Goal: Information Seeking & Learning: Learn about a topic

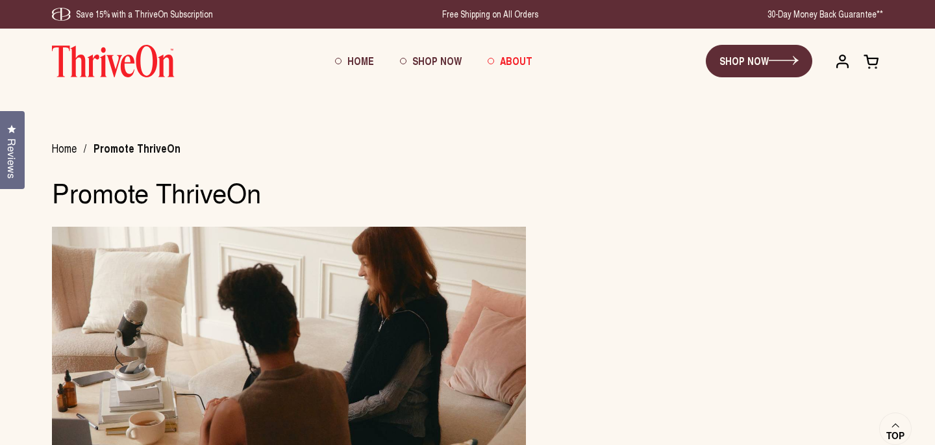
click at [516, 57] on span "About" at bounding box center [516, 60] width 32 height 15
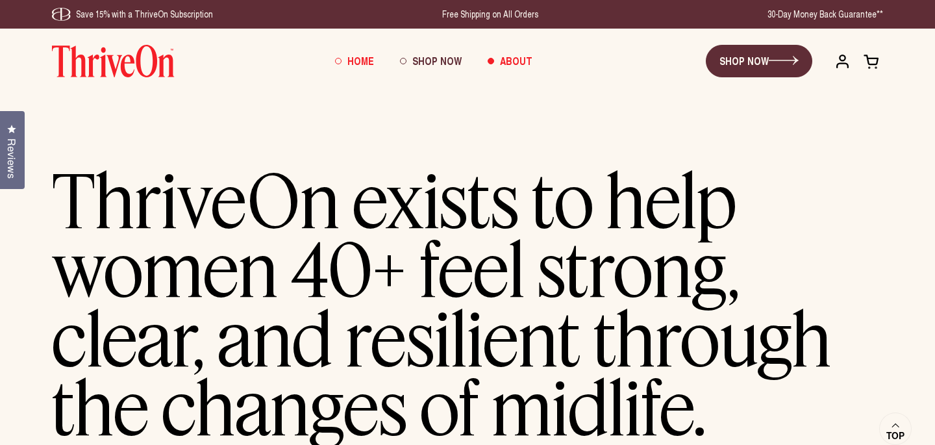
click at [360, 58] on span "Home" at bounding box center [360, 60] width 27 height 15
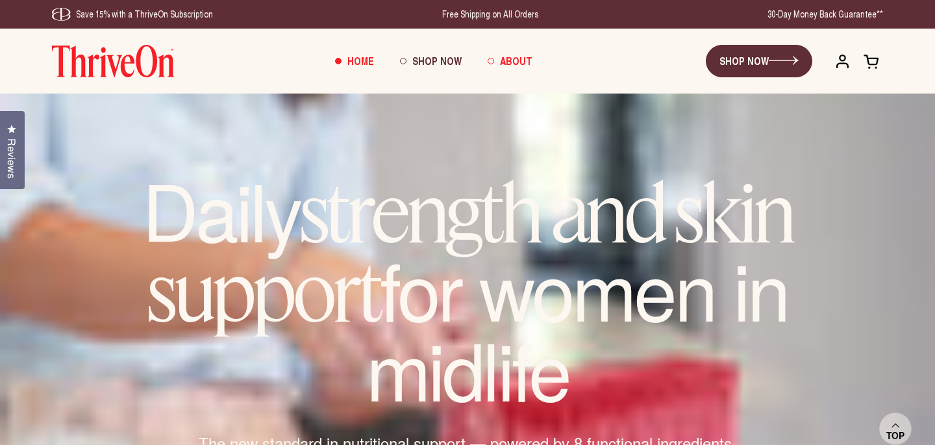
click at [506, 57] on span "About" at bounding box center [516, 60] width 32 height 15
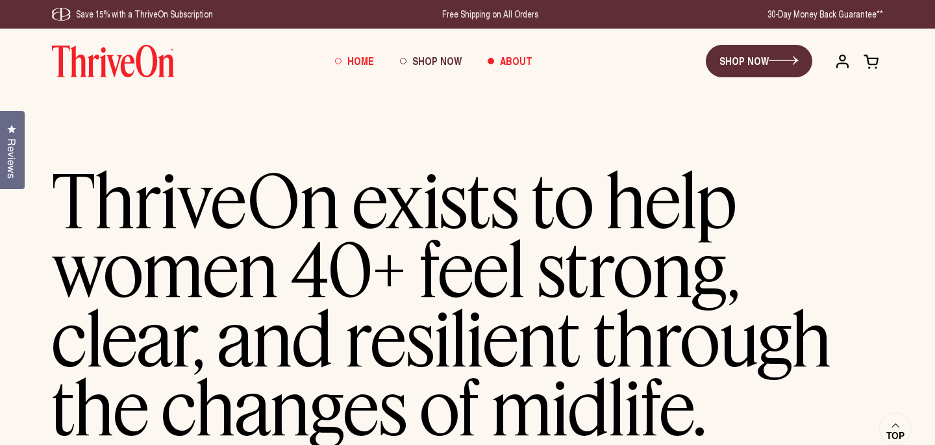
click at [362, 58] on span "Home" at bounding box center [360, 60] width 27 height 15
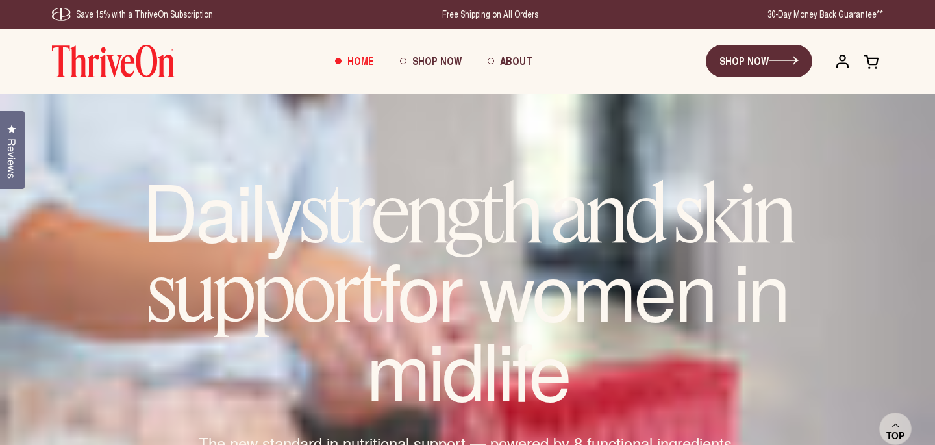
click at [696, 17] on div "Save 15% with a ThriveOn Subscription Free Shipping on All Orders 30-Day Money …" at bounding box center [467, 14] width 883 height 29
click at [445, 61] on span "Shop Now" at bounding box center [436, 60] width 49 height 15
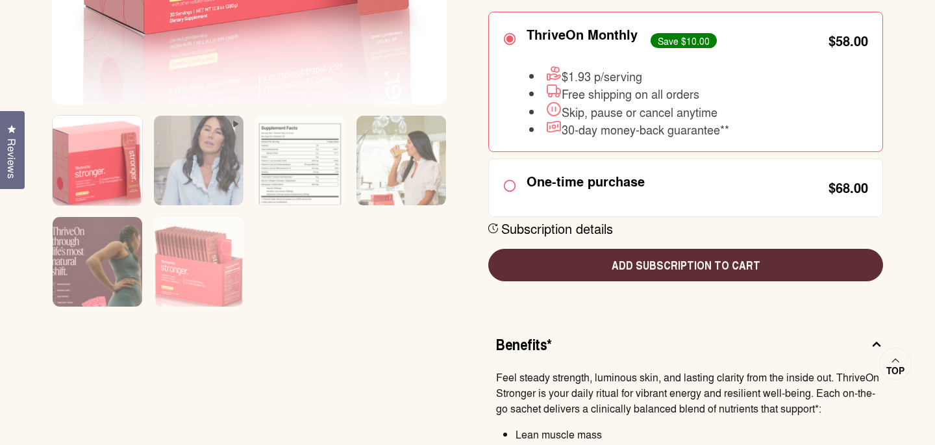
scroll to position [472, 0]
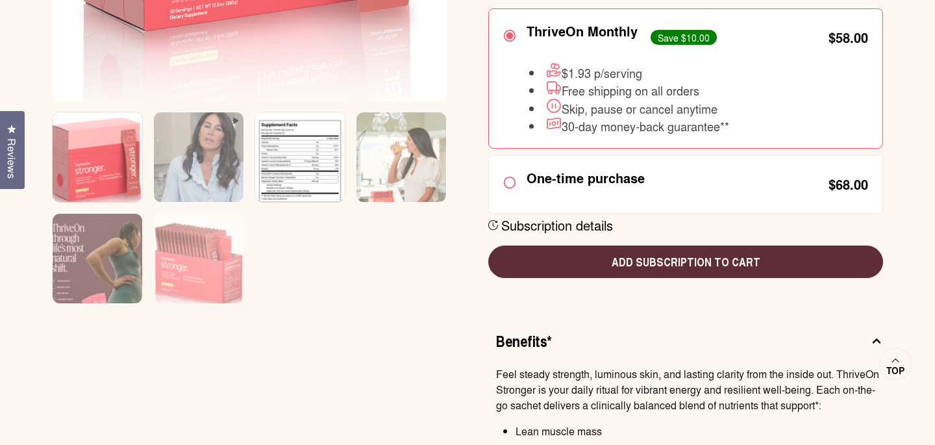
click at [336, 179] on img at bounding box center [300, 166] width 90 height 108
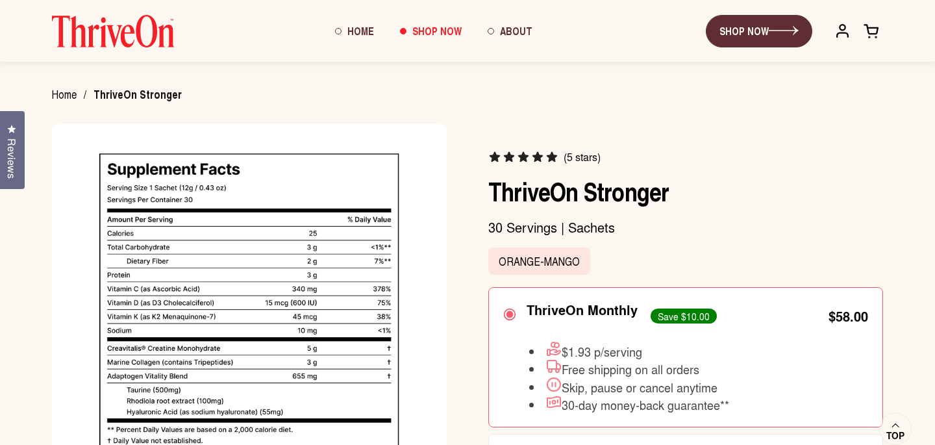
scroll to position [0, 0]
